Goal: Check status: Check status

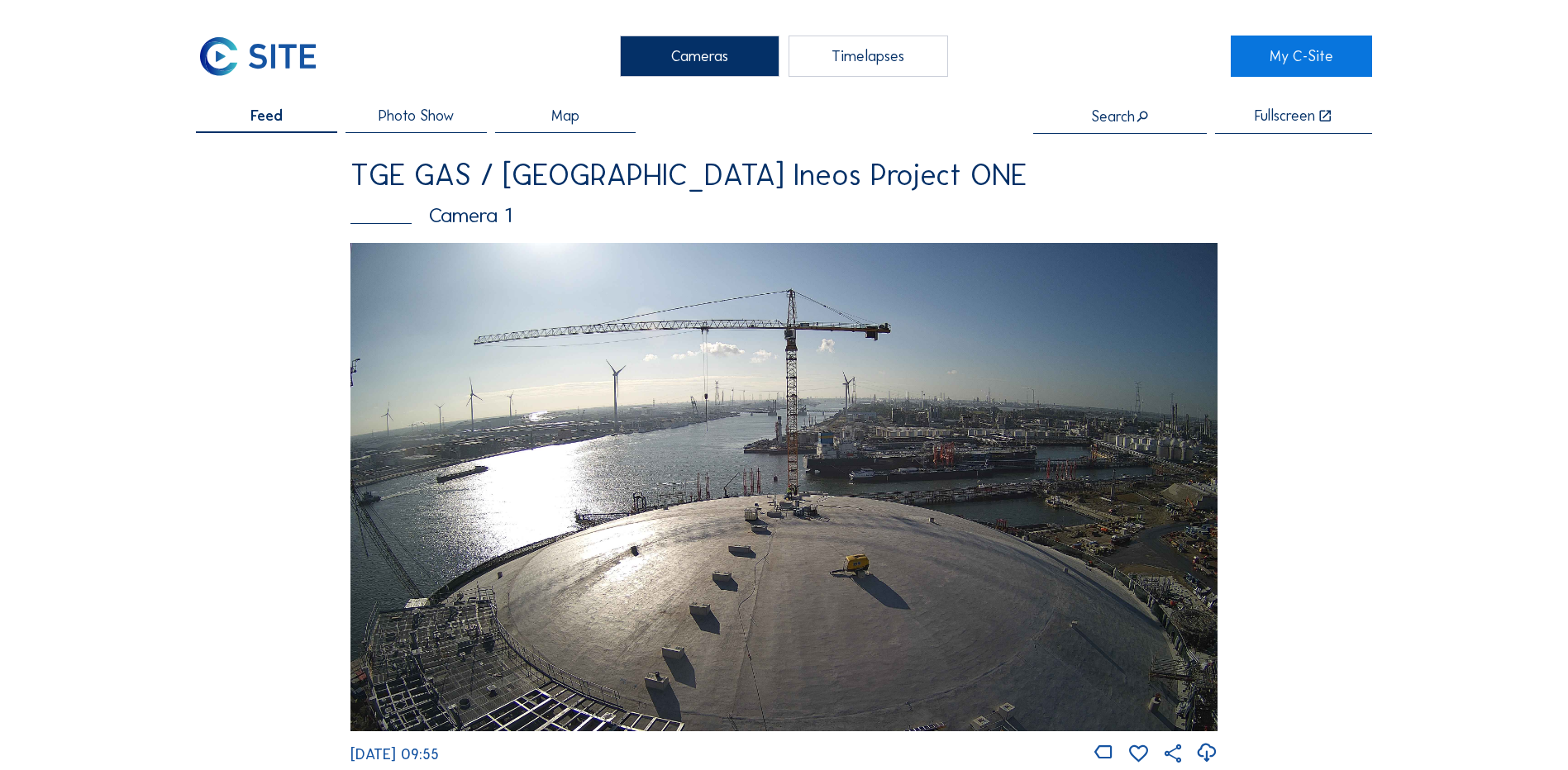
click at [471, 217] on div "Camera 1" at bounding box center [784, 214] width 867 height 20
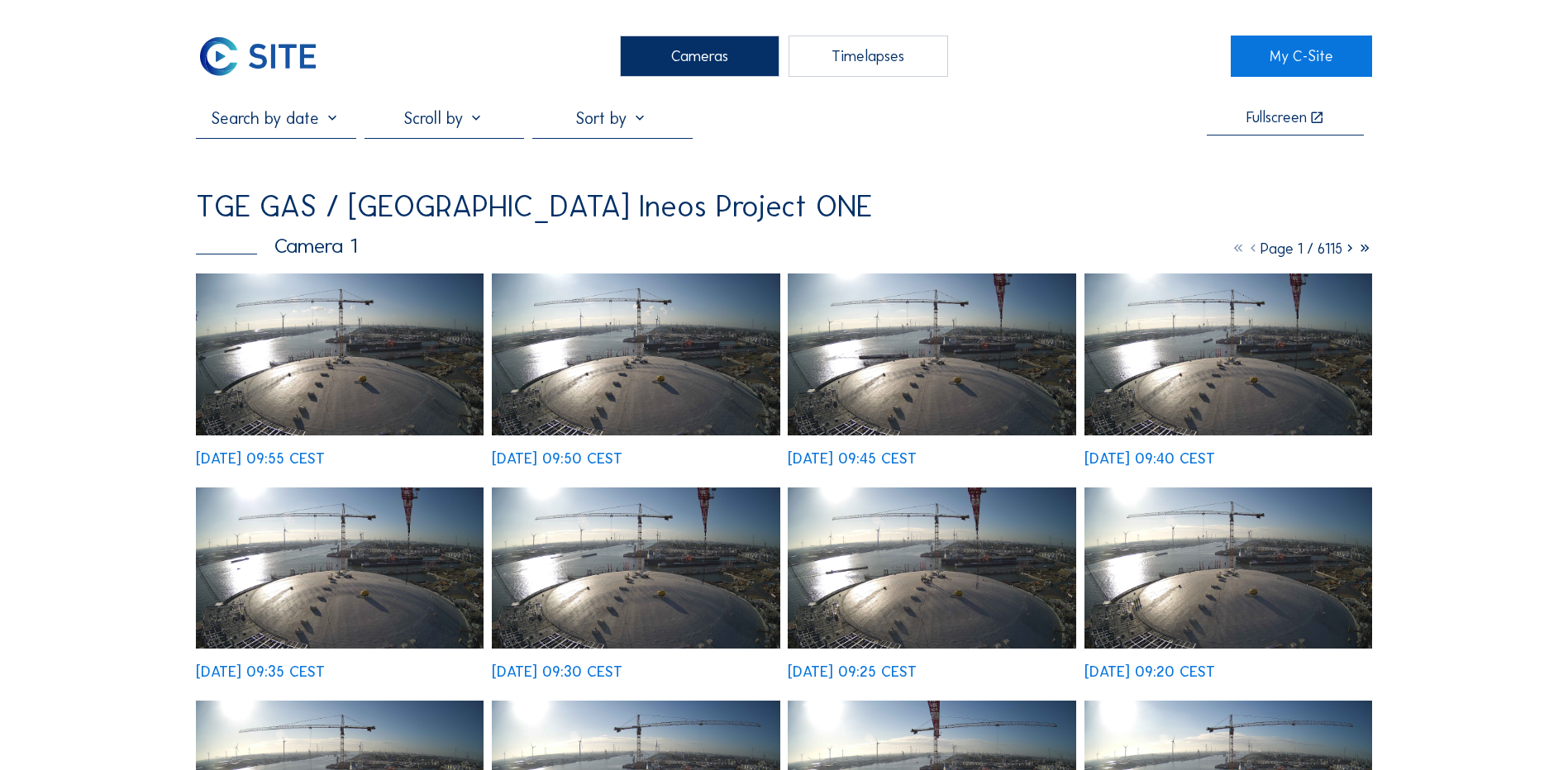
click at [403, 392] on img at bounding box center [339, 355] width 287 height 162
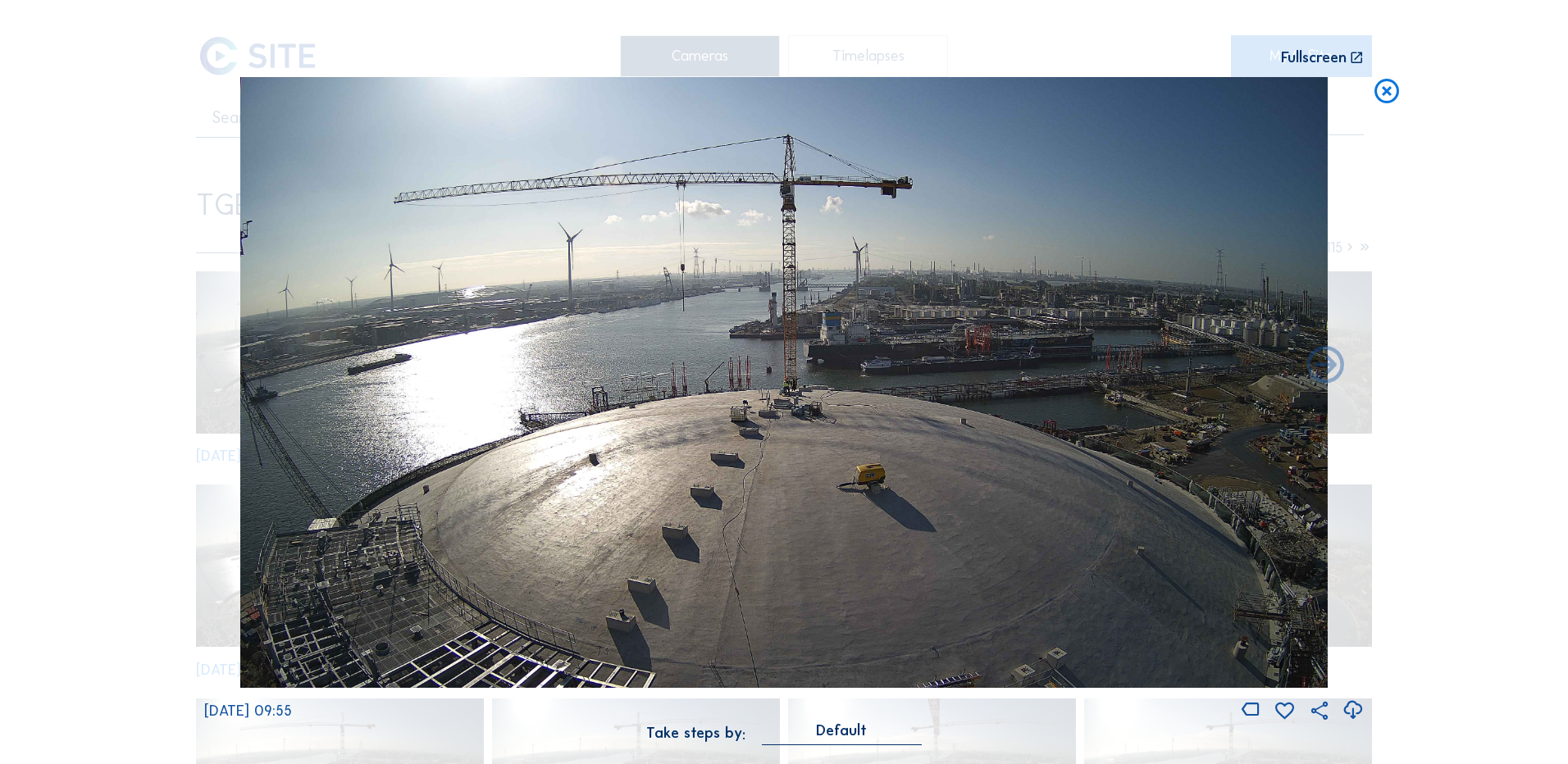
click at [1388, 96] on icon at bounding box center [1386, 92] width 29 height 30
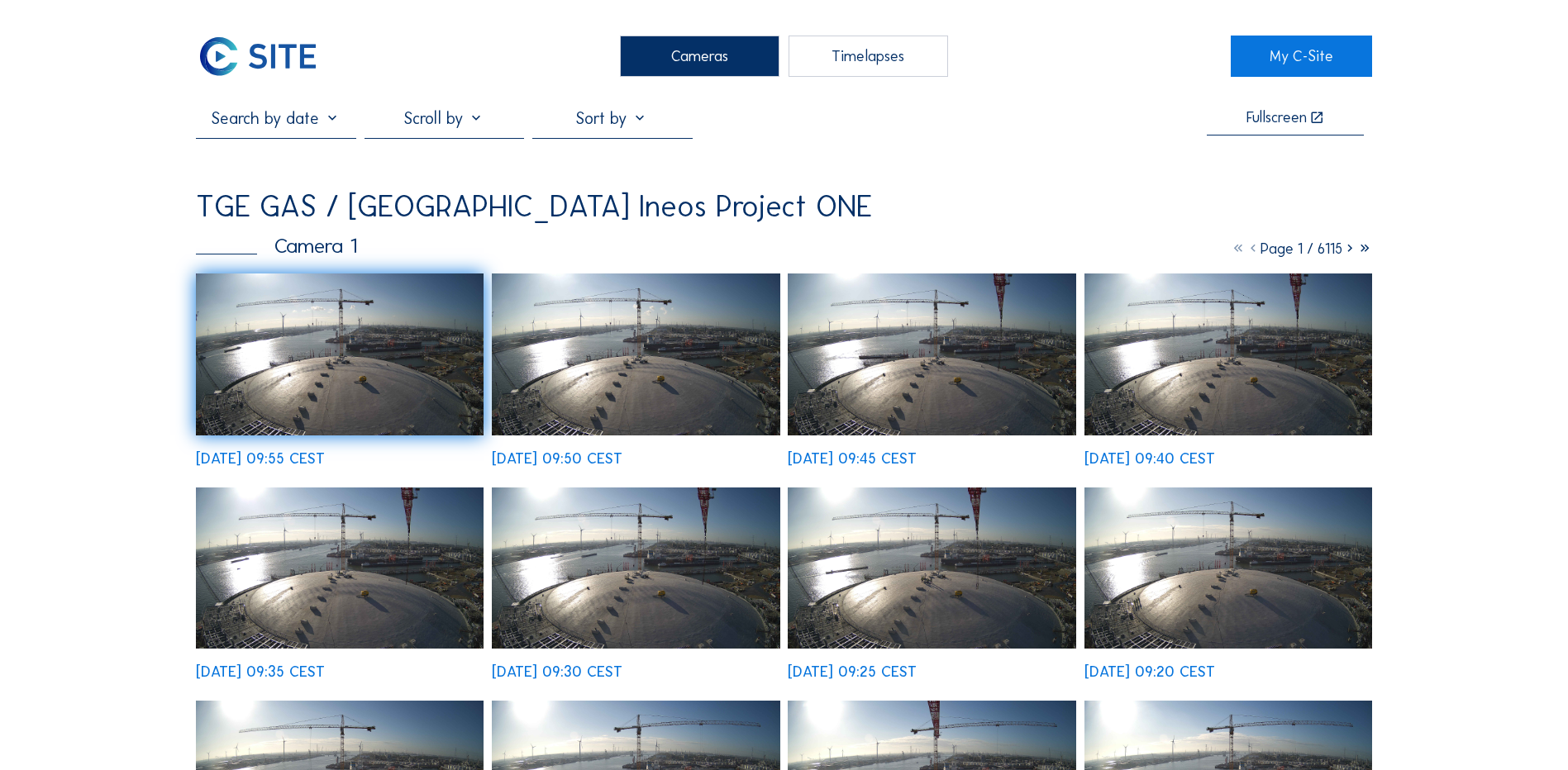
click at [667, 57] on div "Cameras" at bounding box center [699, 56] width 159 height 41
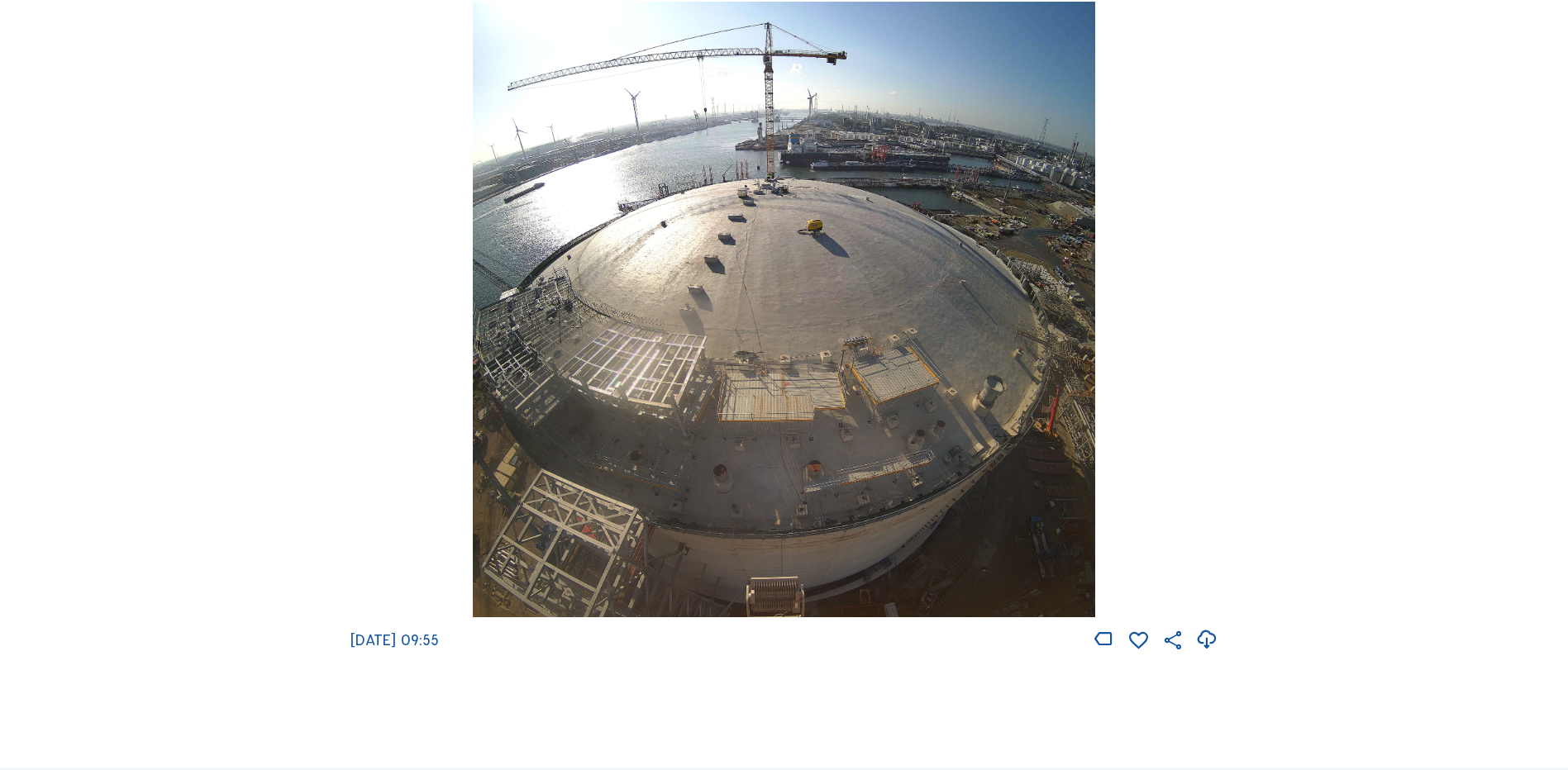
scroll to position [2314, 0]
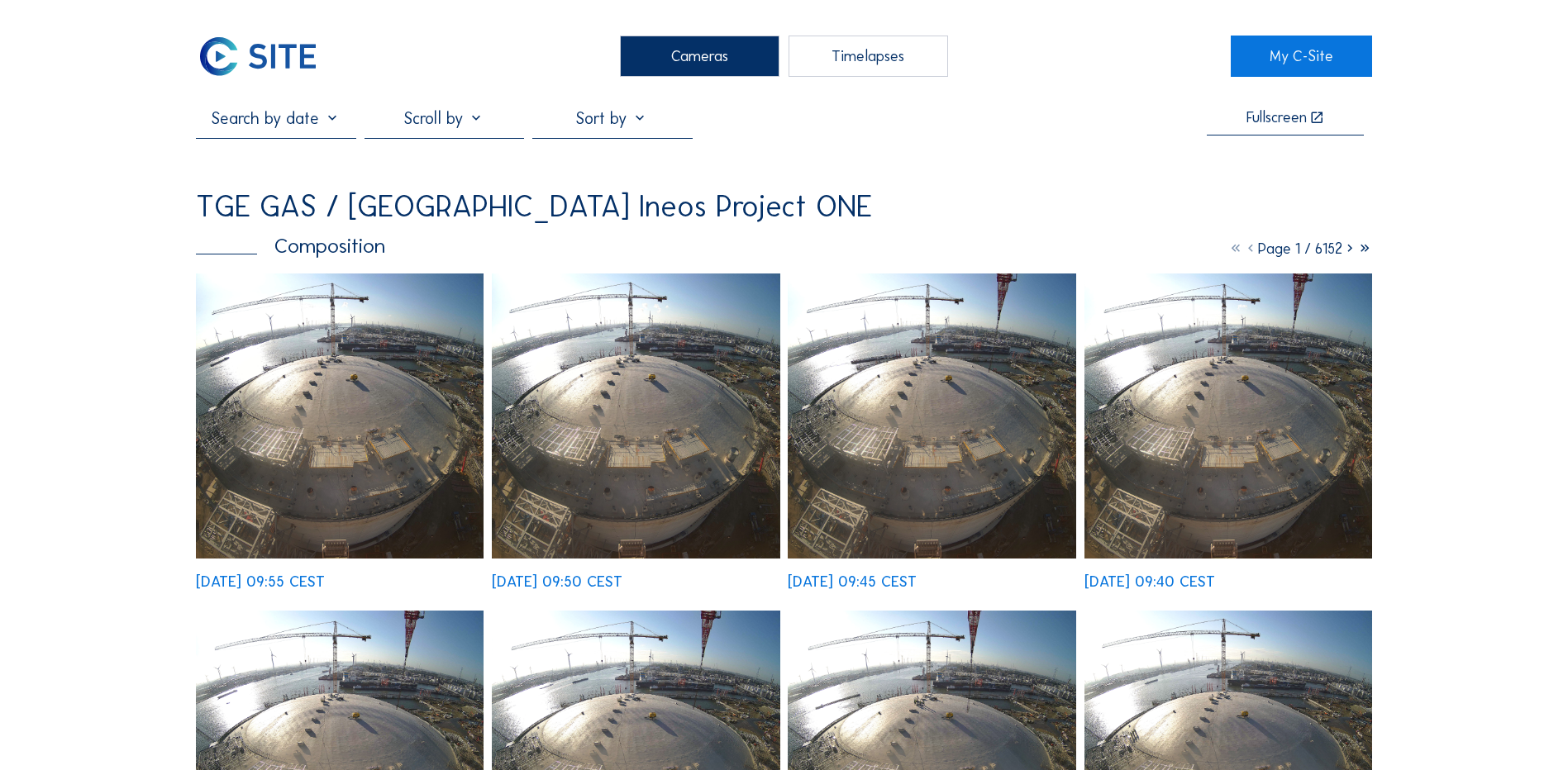
click at [985, 404] on div "[DATE] 09:45 CEST" at bounding box center [931, 431] width 287 height 316
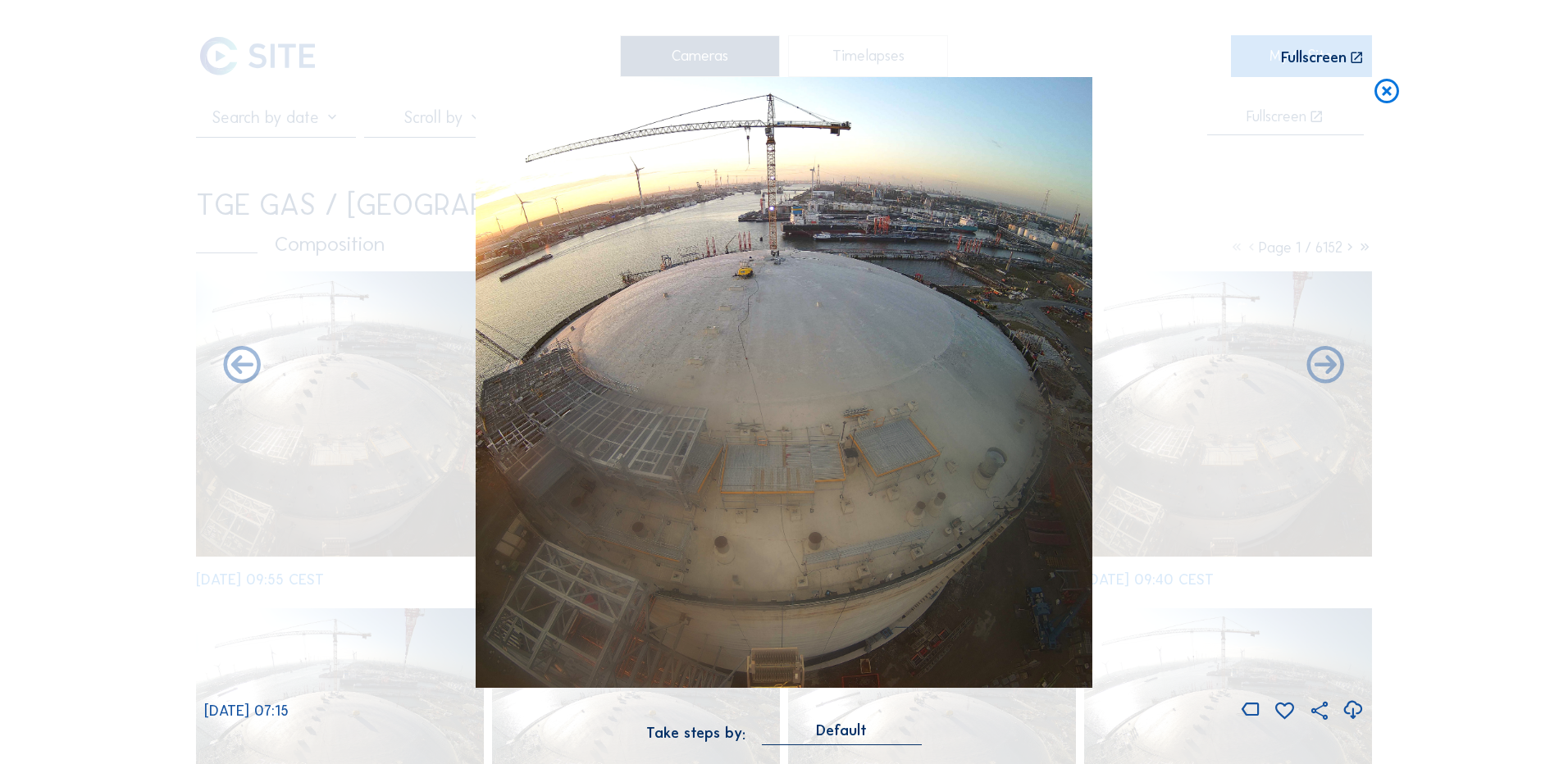
click at [1391, 89] on icon at bounding box center [1386, 92] width 29 height 30
